Goal: Information Seeking & Learning: Learn about a topic

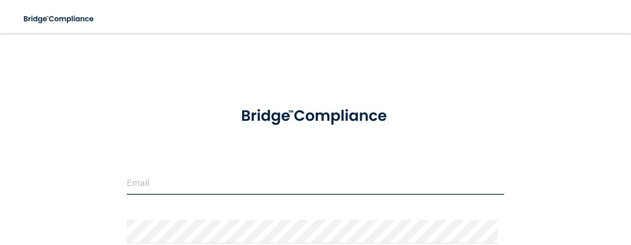
type input "[EMAIL_ADDRESS][DOMAIN_NAME]"
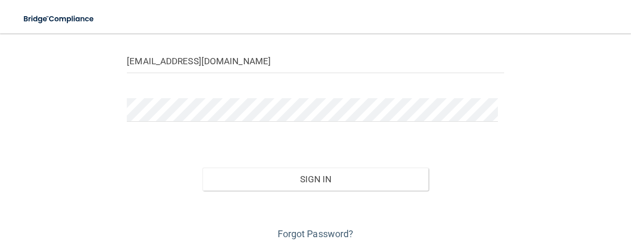
scroll to position [160, 0]
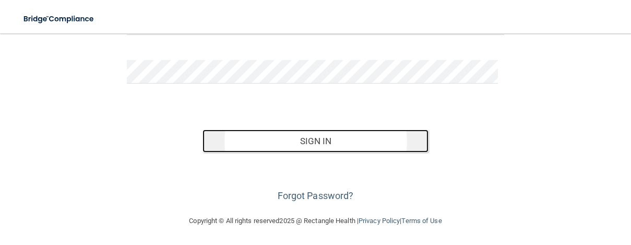
click at [316, 138] on button "Sign In" at bounding box center [316, 140] width 227 height 23
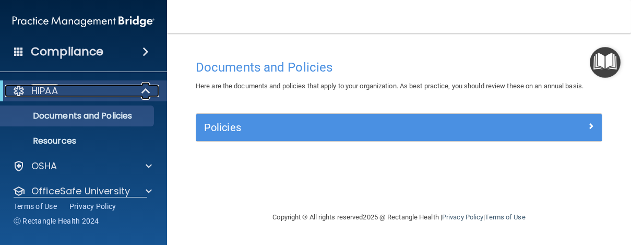
click at [71, 91] on div "HIPAA" at bounding box center [69, 91] width 129 height 13
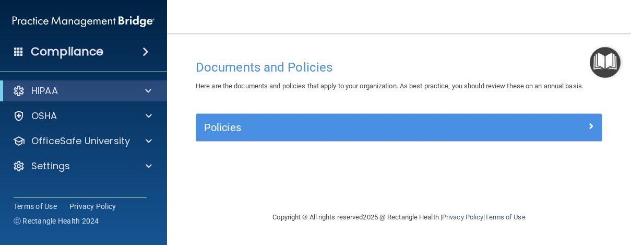
click at [142, 51] on span at bounding box center [145, 51] width 6 height 13
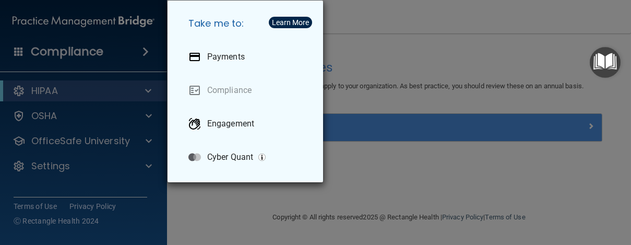
click at [478, 177] on div "Take me to: Payments Compliance Engagement Cyber Quant" at bounding box center [315, 122] width 631 height 245
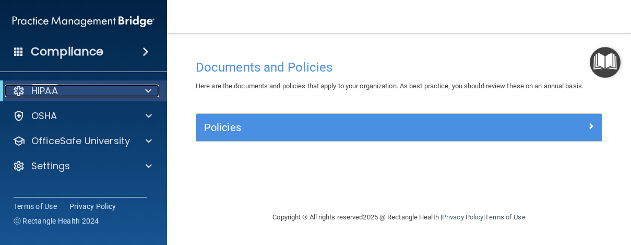
click at [147, 87] on span at bounding box center [148, 91] width 6 height 13
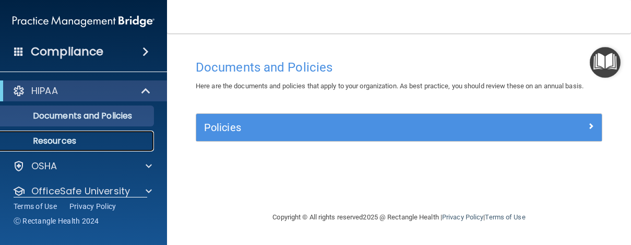
click at [117, 142] on p "Resources" at bounding box center [78, 141] width 142 height 10
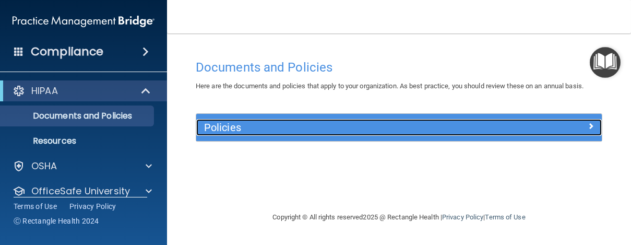
click at [588, 124] on span at bounding box center [591, 126] width 6 height 13
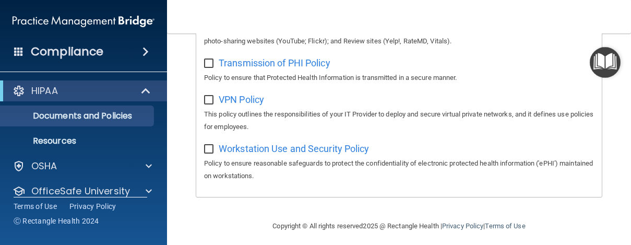
scroll to position [1020, 0]
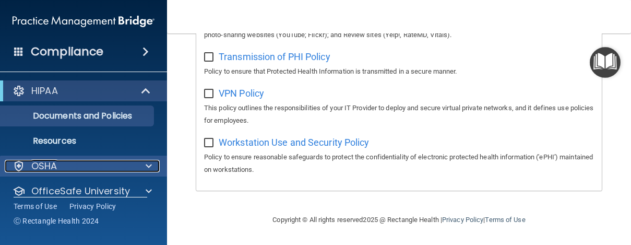
click at [47, 168] on p "OSHA" at bounding box center [44, 166] width 26 height 13
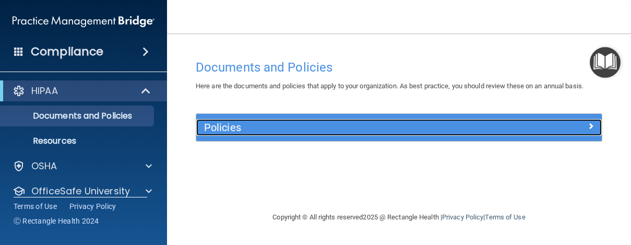
click at [304, 131] on h5 "Policies" at bounding box center [348, 127] width 289 height 11
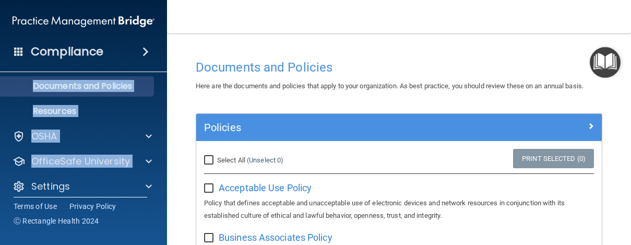
scroll to position [38, 0]
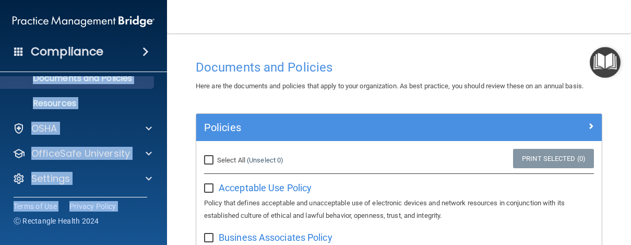
drag, startPoint x: 2, startPoint y: 96, endPoint x: 9, endPoint y: 226, distance: 130.7
click at [9, 226] on div "Compliance HIPAA Documents and Policies Report an Incident Business Associates …" at bounding box center [83, 122] width 167 height 245
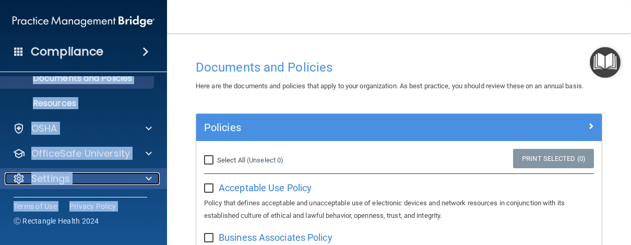
click at [50, 181] on p "Settings" at bounding box center [50, 178] width 39 height 13
click at [52, 178] on p "Settings" at bounding box center [50, 178] width 39 height 13
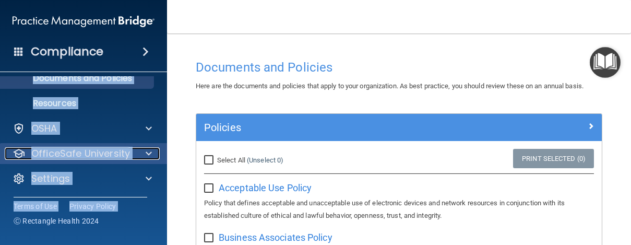
click at [84, 154] on p "OfficeSafe University" at bounding box center [80, 153] width 99 height 13
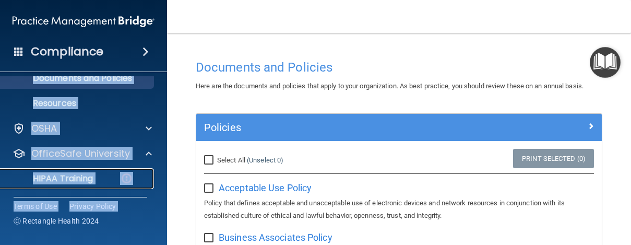
click at [96, 174] on div "HIPAA Training" at bounding box center [78, 178] width 142 height 10
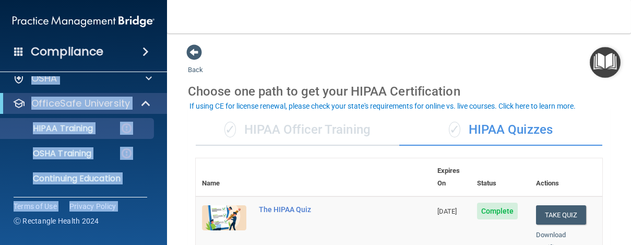
click at [620, 198] on main "Back Choose one path to get your HIPAA Certification ✓ HIPAA Officer Training ✓…" at bounding box center [399, 138] width 464 height 211
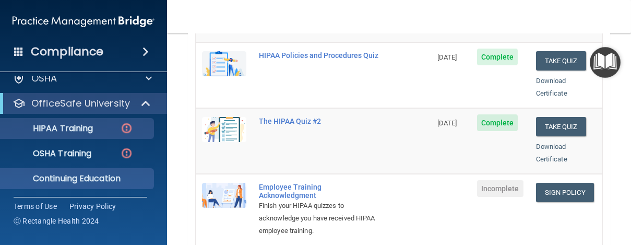
scroll to position [219, 0]
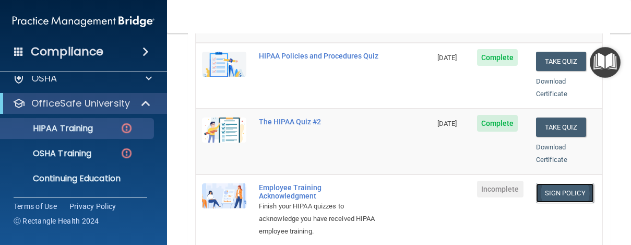
click at [566, 183] on link "Sign Policy" at bounding box center [565, 192] width 58 height 19
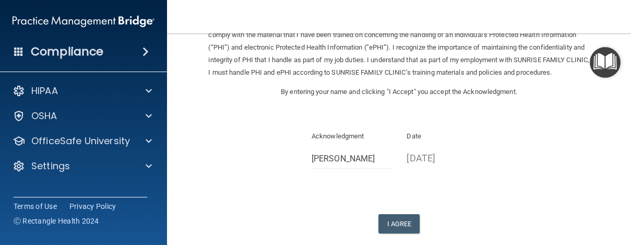
scroll to position [70, 0]
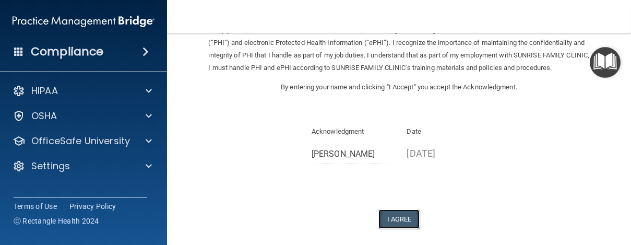
click at [395, 229] on button "I Agree" at bounding box center [399, 218] width 42 height 19
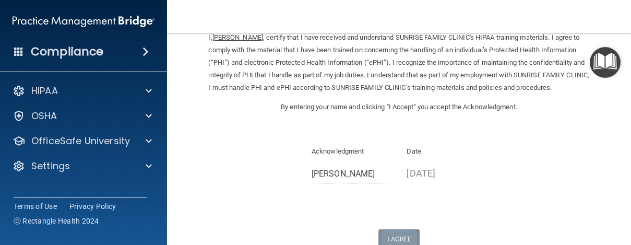
scroll to position [0, 0]
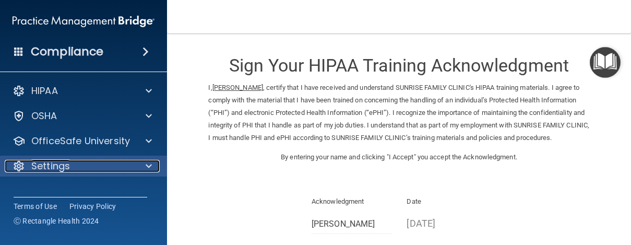
click at [48, 168] on p "Settings" at bounding box center [50, 166] width 39 height 13
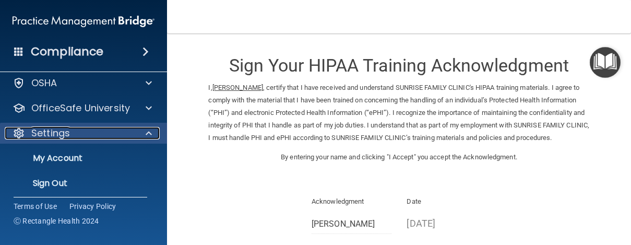
scroll to position [38, 0]
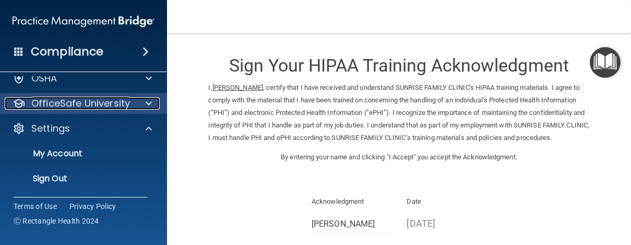
click at [79, 109] on p "OfficeSafe University" at bounding box center [80, 103] width 99 height 13
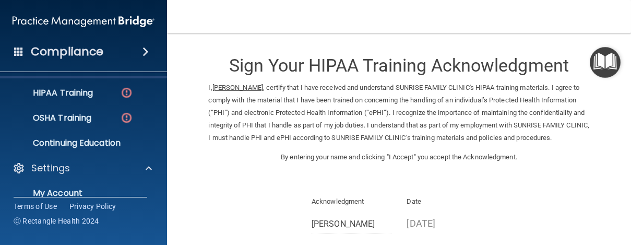
scroll to position [70, 0]
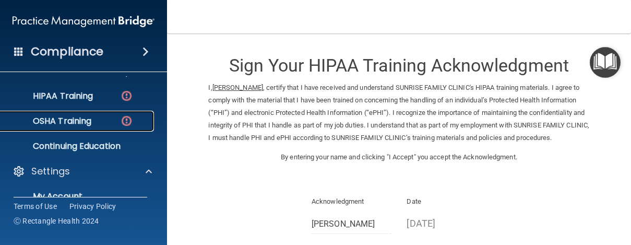
click at [61, 121] on p "OSHA Training" at bounding box center [49, 121] width 85 height 10
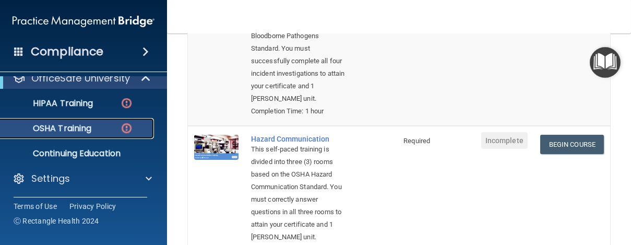
scroll to position [185, 0]
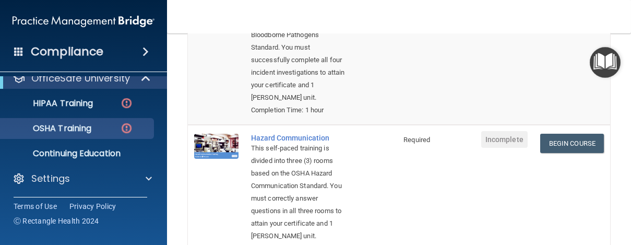
click at [493, 148] on span "Incomplete" at bounding box center [504, 139] width 46 height 17
click at [557, 153] on link "Begin Course" at bounding box center [572, 143] width 64 height 19
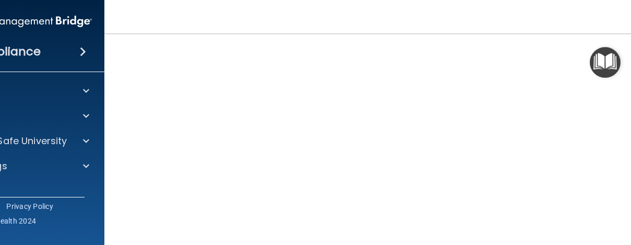
scroll to position [30, 0]
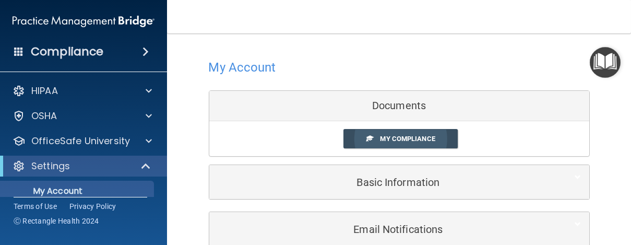
click at [408, 136] on span "My Compliance" at bounding box center [407, 139] width 55 height 8
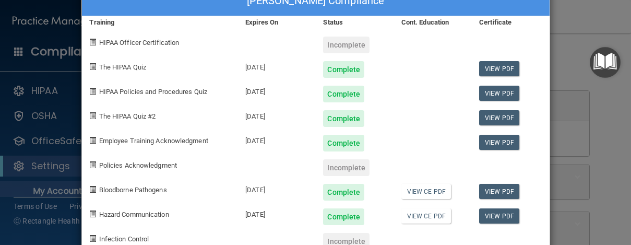
scroll to position [18, 0]
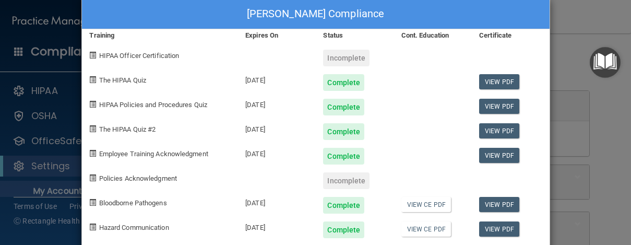
click at [339, 180] on div "Incomplete" at bounding box center [346, 180] width 46 height 17
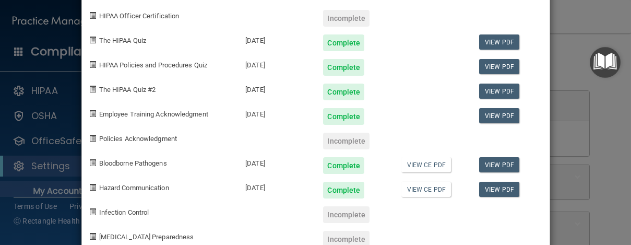
scroll to position [84, 0]
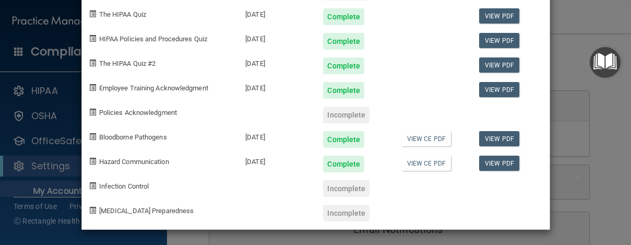
click at [90, 112] on span at bounding box center [93, 112] width 7 height 7
click at [115, 114] on span "Policies Acknowledgment" at bounding box center [138, 113] width 78 height 8
click at [424, 140] on link "View CE PDF" at bounding box center [426, 138] width 50 height 15
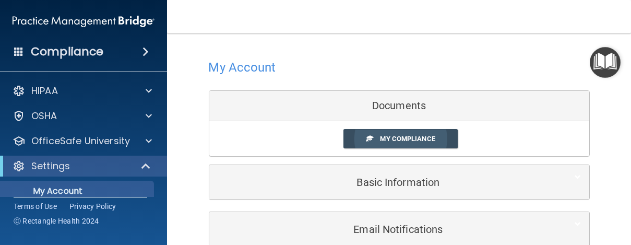
click at [397, 140] on span "My Compliance" at bounding box center [407, 139] width 55 height 8
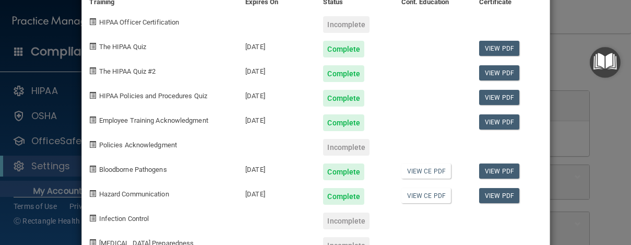
scroll to position [65, 0]
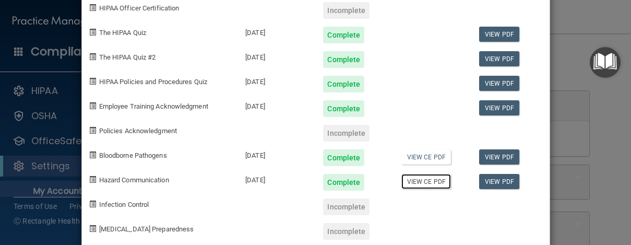
click at [415, 181] on link "View CE PDF" at bounding box center [426, 181] width 50 height 15
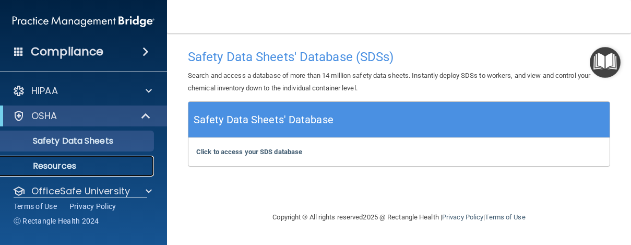
click at [89, 163] on p "Resources" at bounding box center [78, 166] width 142 height 10
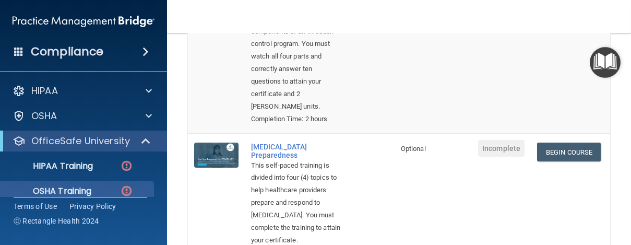
scroll to position [471, 0]
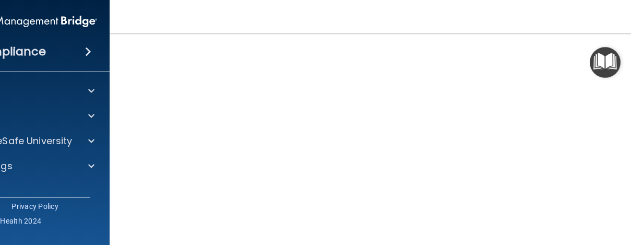
scroll to position [130, 0]
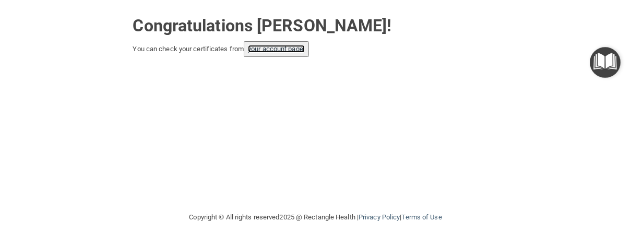
click at [276, 51] on link "your account page!" at bounding box center [276, 49] width 57 height 8
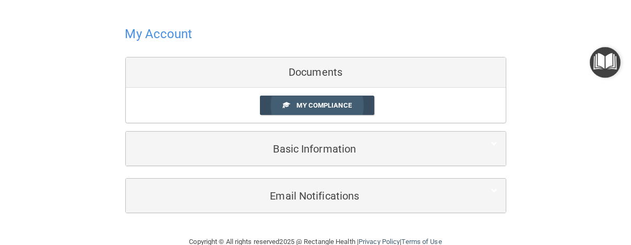
click at [316, 104] on span "My Compliance" at bounding box center [323, 105] width 55 height 8
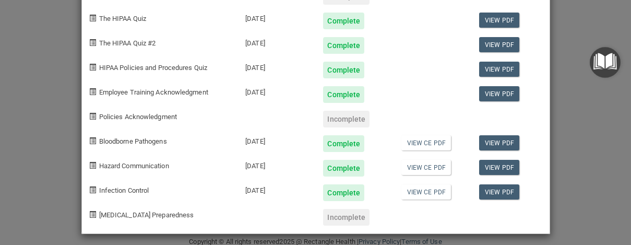
scroll to position [84, 0]
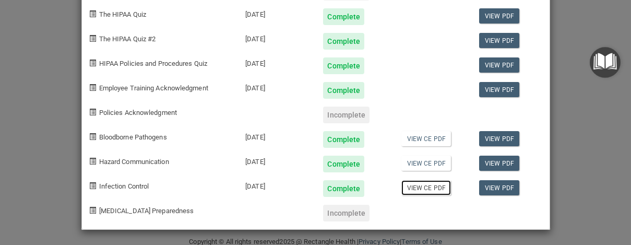
click at [422, 188] on link "View CE PDF" at bounding box center [426, 187] width 50 height 15
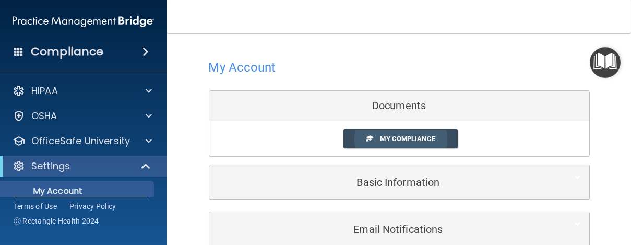
click at [444, 141] on link "My Compliance" at bounding box center [400, 138] width 114 height 19
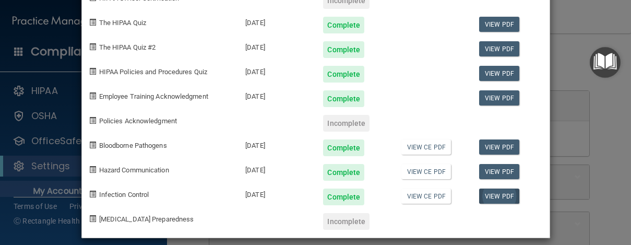
scroll to position [84, 0]
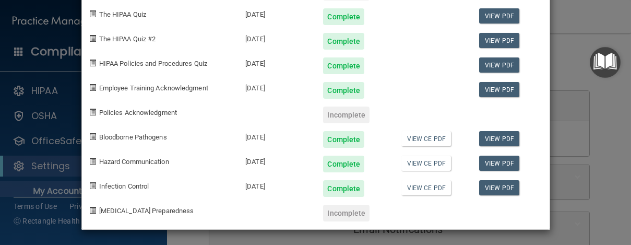
click at [90, 207] on span at bounding box center [93, 210] width 7 height 7
click at [54, 165] on div "paulene mckenzie's Compliance Training Expires On Status Cont. Education Certif…" at bounding box center [315, 122] width 631 height 245
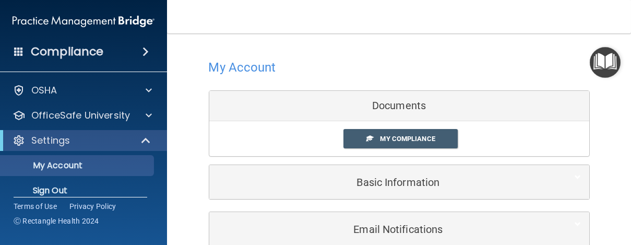
scroll to position [38, 0]
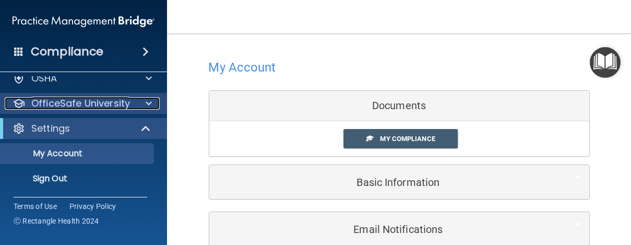
click at [82, 100] on p "OfficeSafe University" at bounding box center [80, 103] width 99 height 13
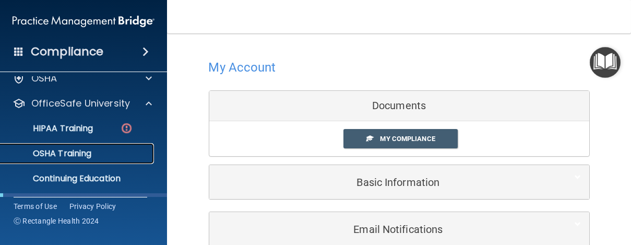
click at [82, 152] on p "OSHA Training" at bounding box center [49, 153] width 85 height 10
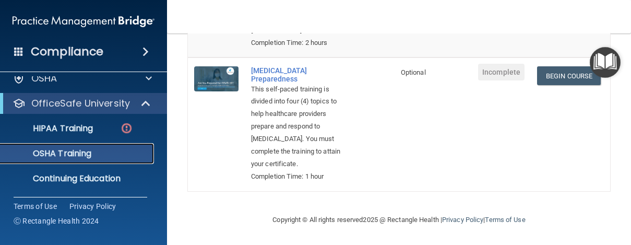
scroll to position [629, 0]
click at [487, 80] on span "Incomplete" at bounding box center [501, 72] width 46 height 17
click at [562, 86] on link "Begin Course" at bounding box center [569, 75] width 64 height 19
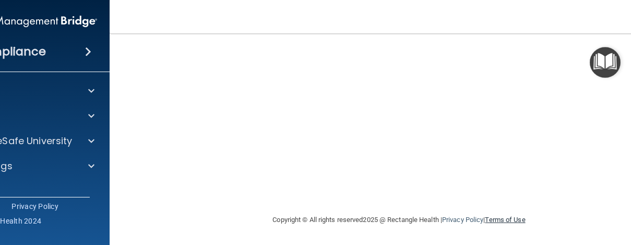
scroll to position [53, 0]
